Goal: Information Seeking & Learning: Learn about a topic

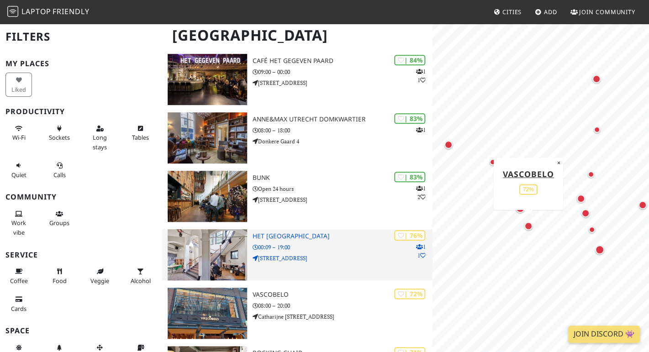
scroll to position [194, 0]
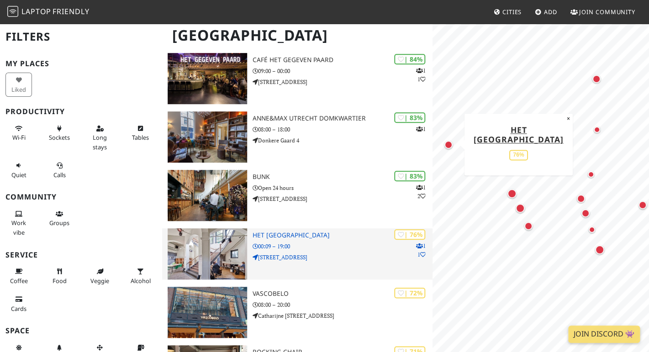
click at [208, 240] on img at bounding box center [207, 254] width 79 height 51
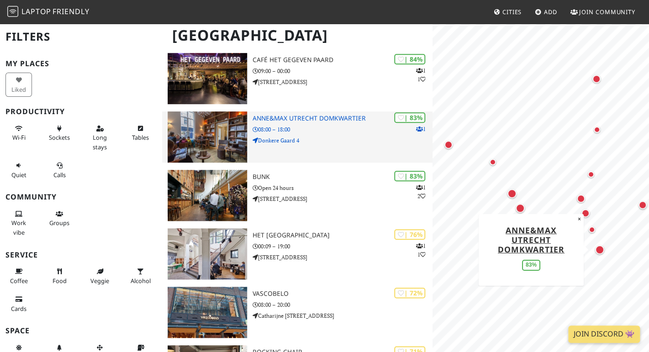
click at [221, 124] on img at bounding box center [207, 137] width 79 height 51
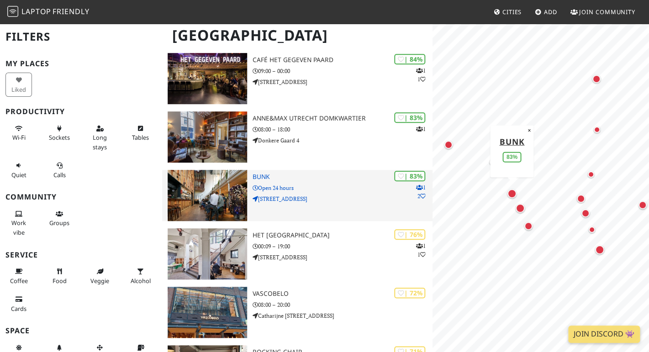
click at [208, 191] on img at bounding box center [207, 195] width 79 height 51
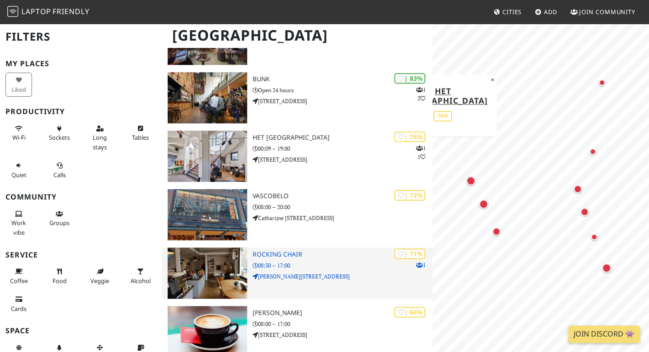
scroll to position [293, 0]
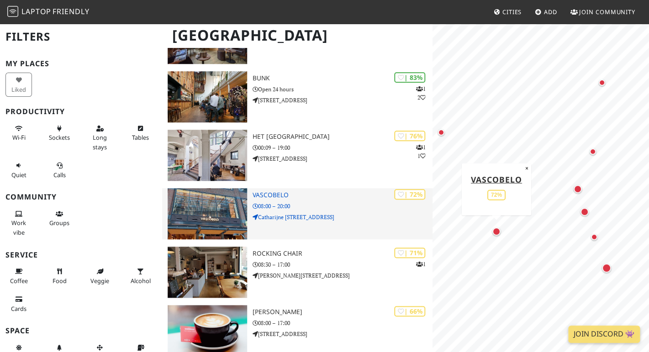
click at [192, 202] on img at bounding box center [207, 213] width 79 height 51
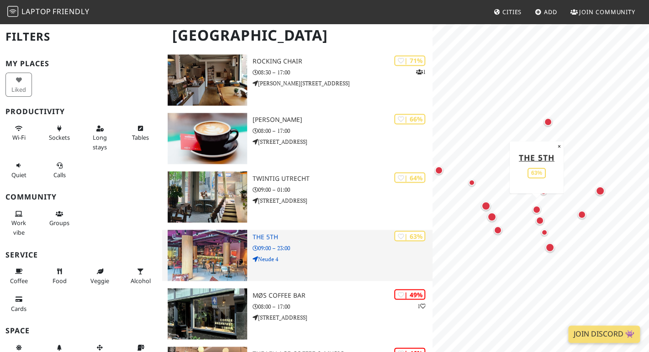
scroll to position [484, 0]
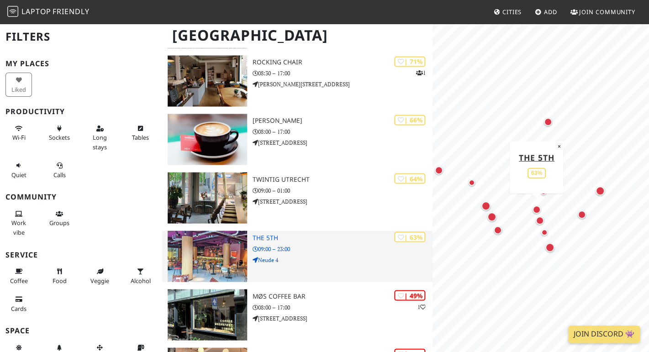
click at [202, 235] on img at bounding box center [207, 256] width 79 height 51
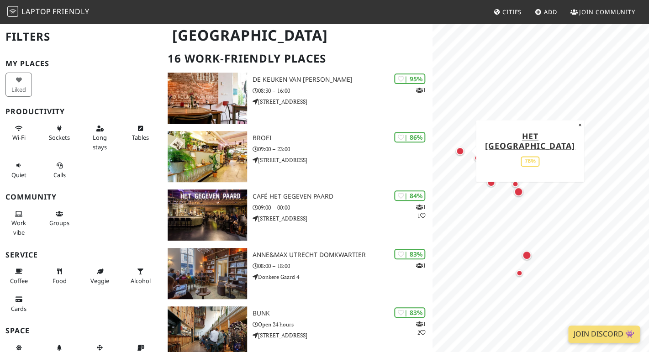
scroll to position [0, 0]
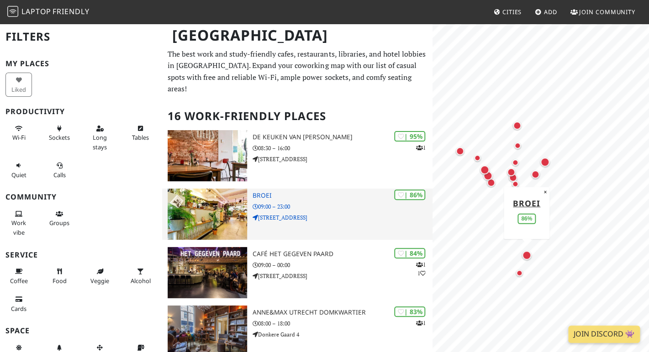
click at [215, 203] on img at bounding box center [207, 214] width 79 height 51
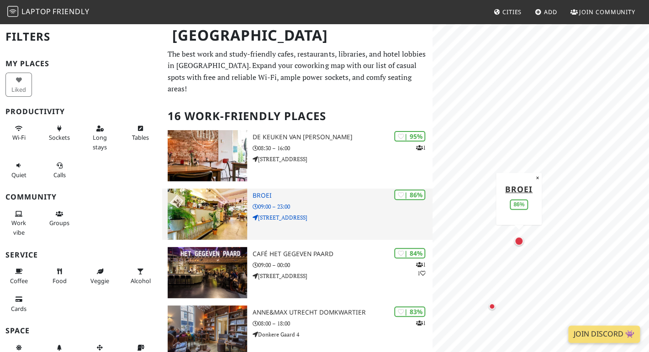
click at [218, 204] on img at bounding box center [207, 214] width 79 height 51
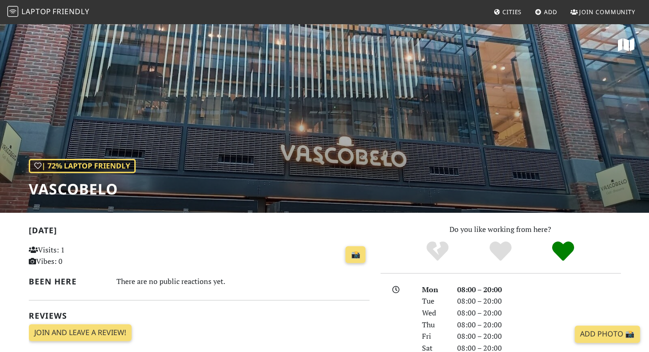
click at [325, 136] on div "| 72% Laptop Friendly Vascobelo" at bounding box center [324, 118] width 649 height 190
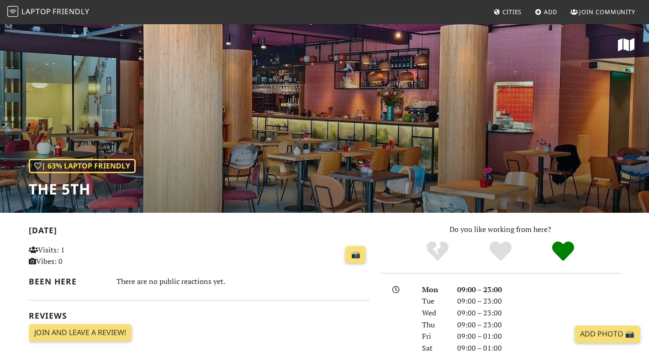
click at [30, 191] on h1 "The 5th" at bounding box center [82, 189] width 107 height 17
drag, startPoint x: 32, startPoint y: 192, endPoint x: 91, endPoint y: 192, distance: 59.0
click at [90, 192] on h1 "The 5th" at bounding box center [82, 189] width 107 height 17
copy h1 "The 5th"
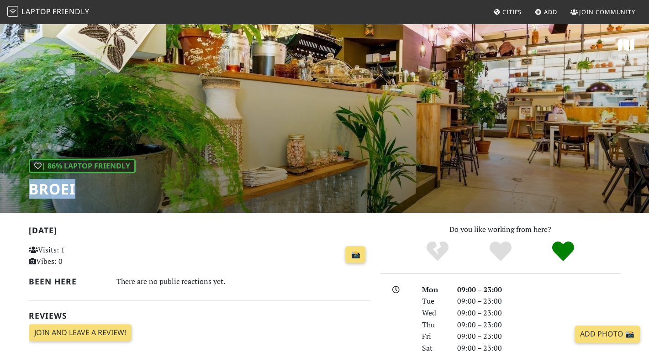
drag, startPoint x: 75, startPoint y: 193, endPoint x: 30, endPoint y: 193, distance: 44.3
click at [30, 193] on h1 "BROEI" at bounding box center [82, 189] width 107 height 17
copy h1 "BROEI"
